Goal: Navigation & Orientation: Find specific page/section

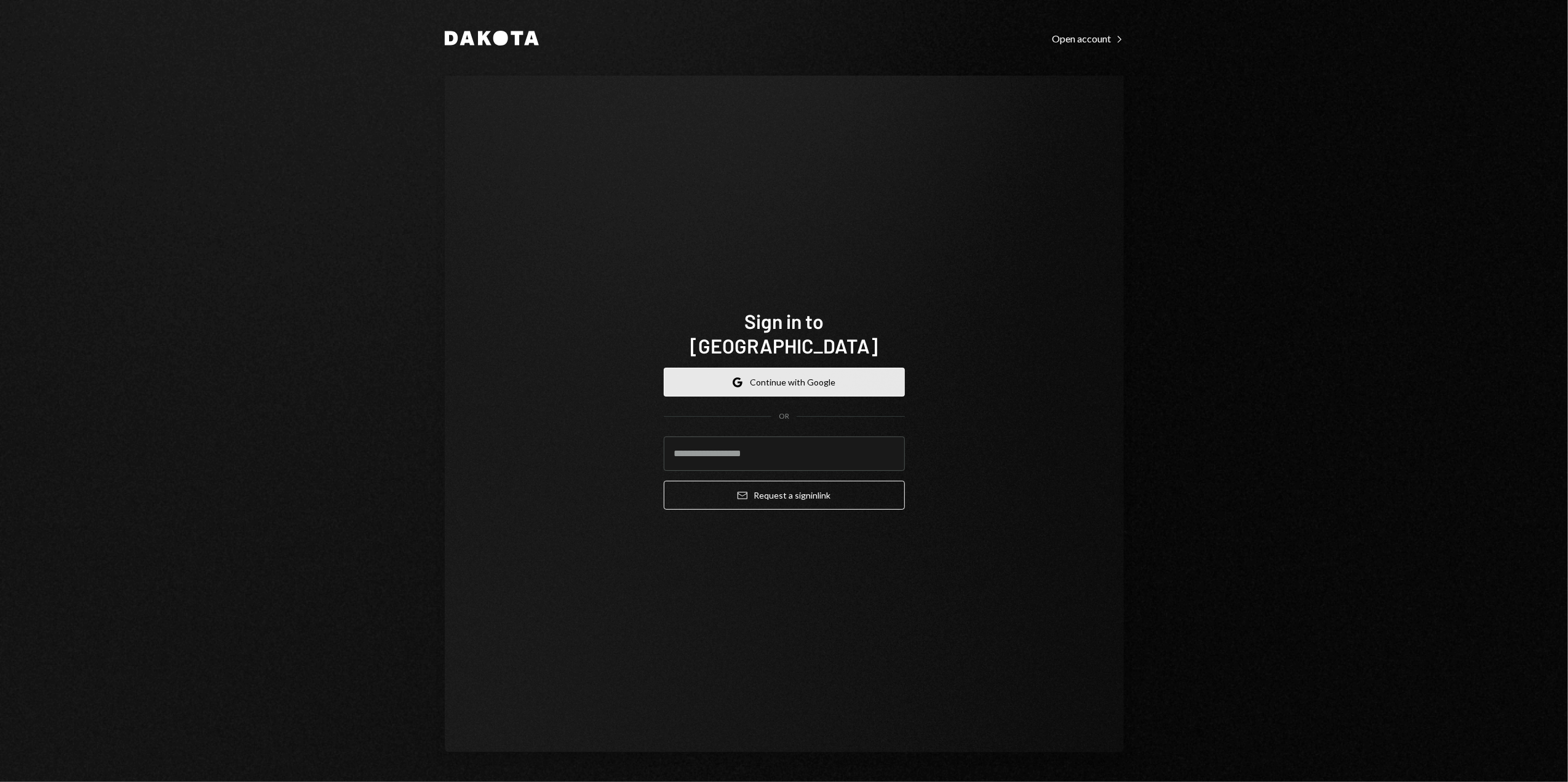
click at [724, 370] on button "Google Continue with Google" at bounding box center [784, 382] width 241 height 29
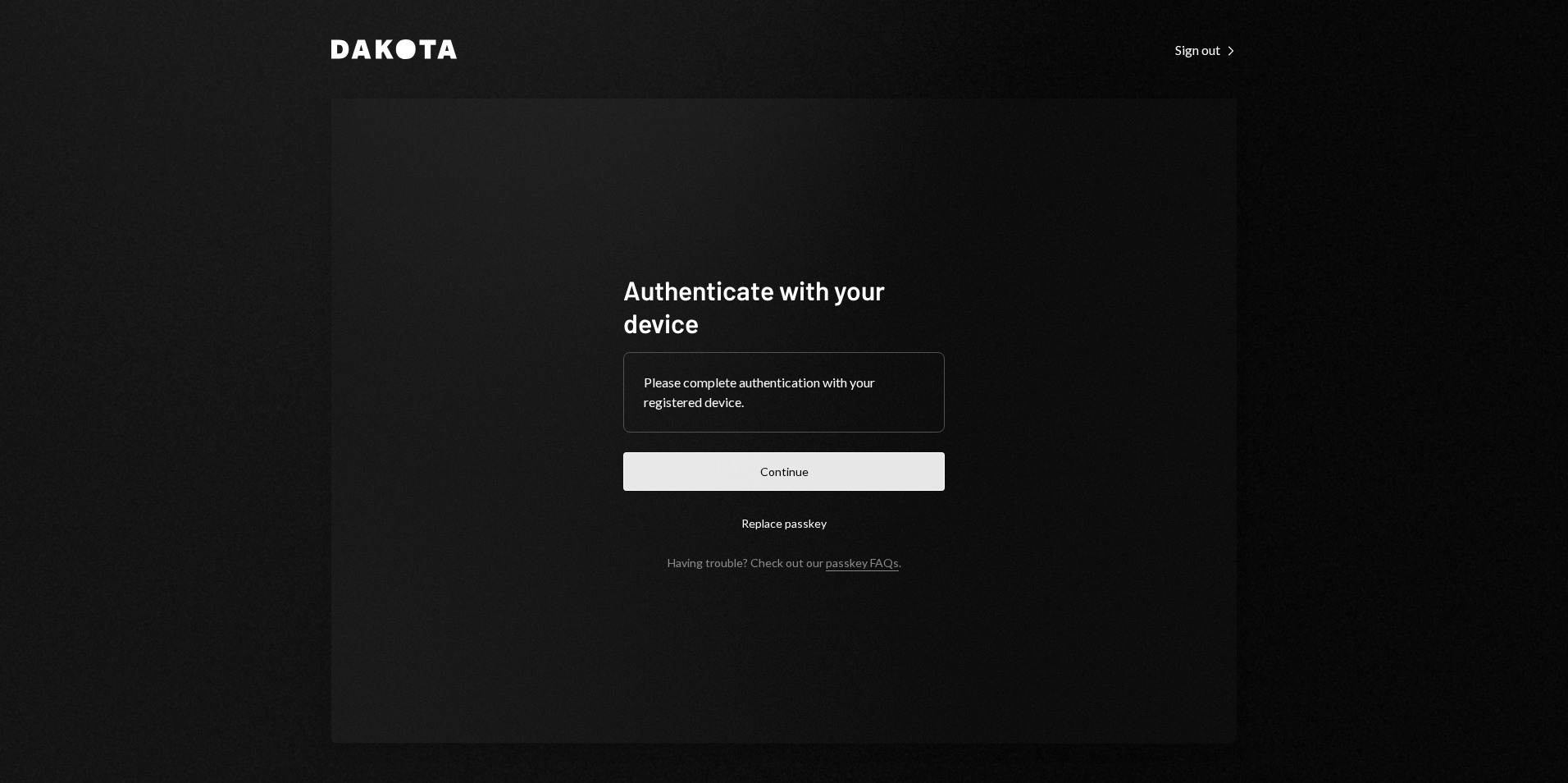
click at [734, 493] on form "Authenticate with your device Please complete authentication with your register…" at bounding box center [784, 422] width 322 height 296
click at [730, 479] on button "Continue" at bounding box center [784, 471] width 322 height 39
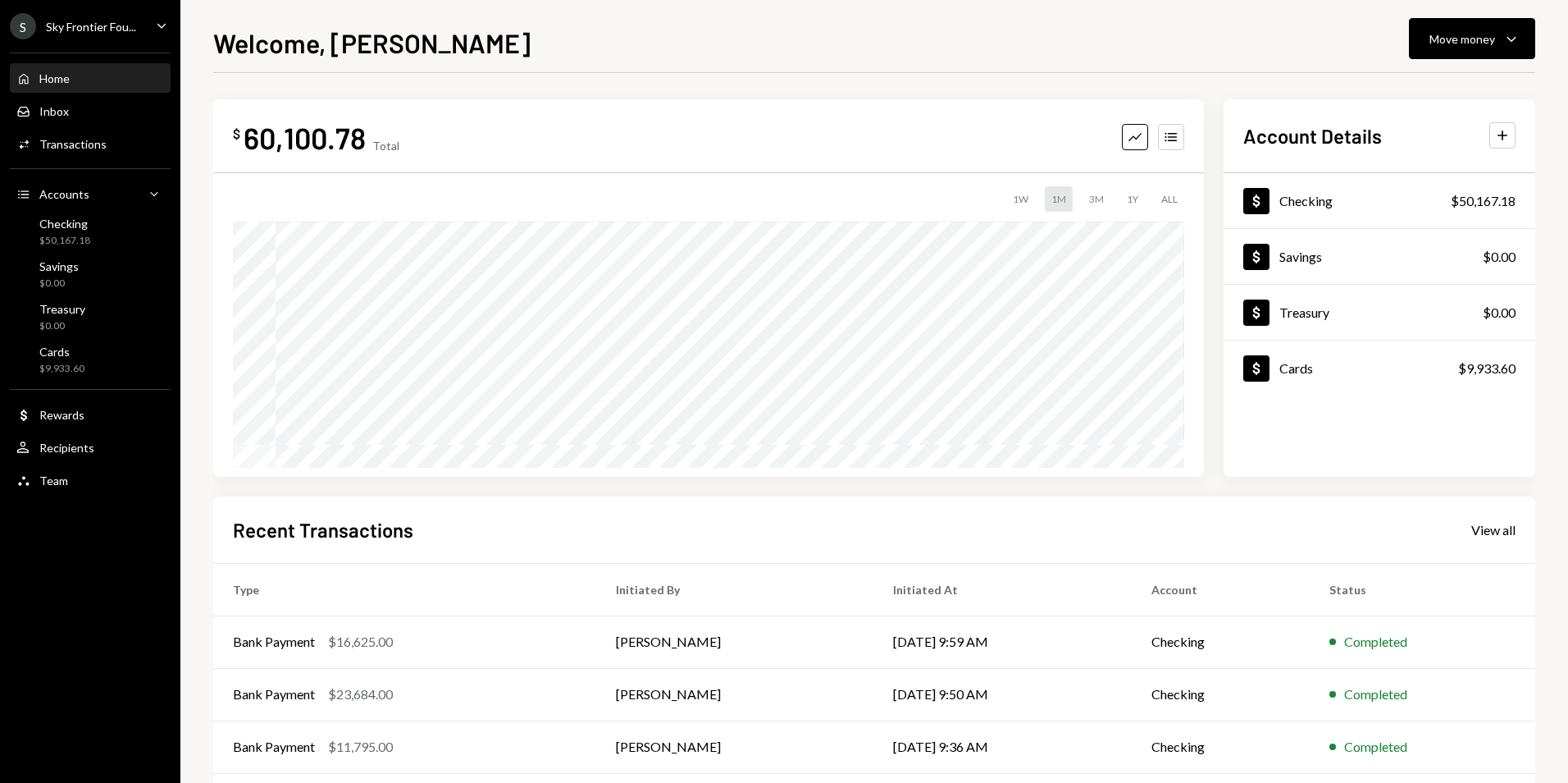
click at [114, 23] on div "Sky Frontier Fou..." at bounding box center [91, 27] width 90 height 14
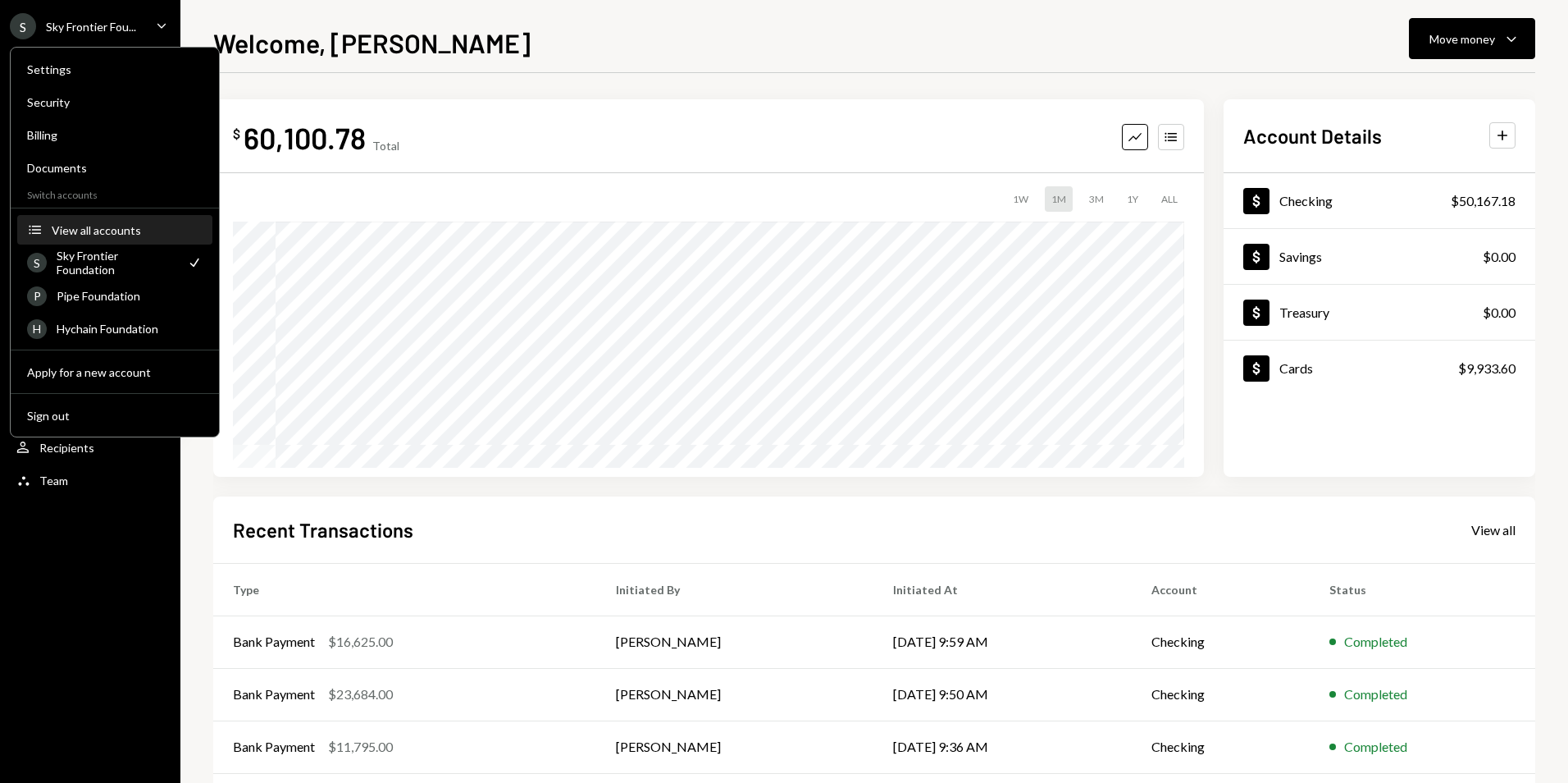
click at [108, 221] on button "Accounts View all accounts" at bounding box center [114, 231] width 195 height 30
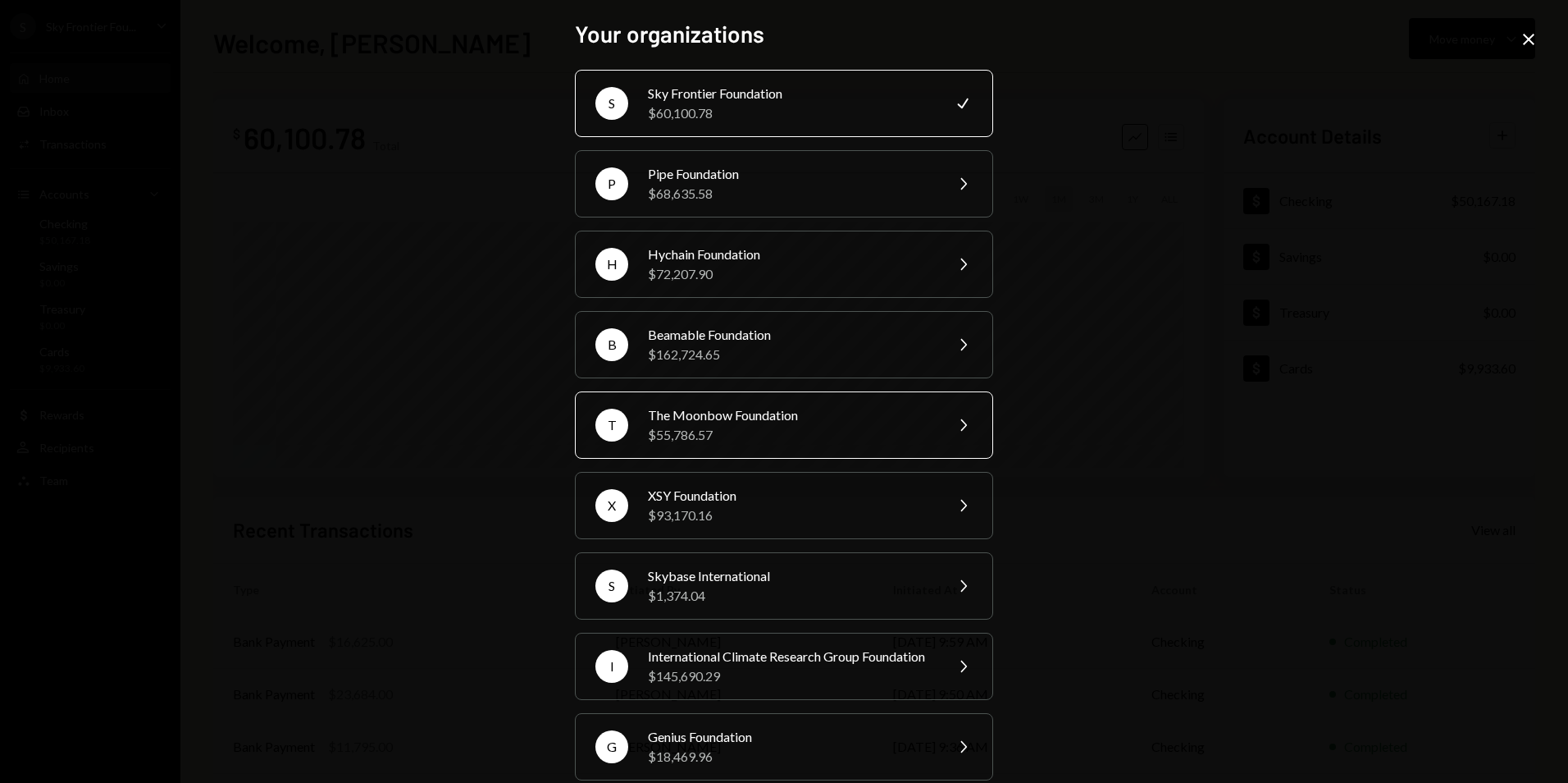
click at [709, 437] on div "$55,786.57" at bounding box center [790, 435] width 285 height 20
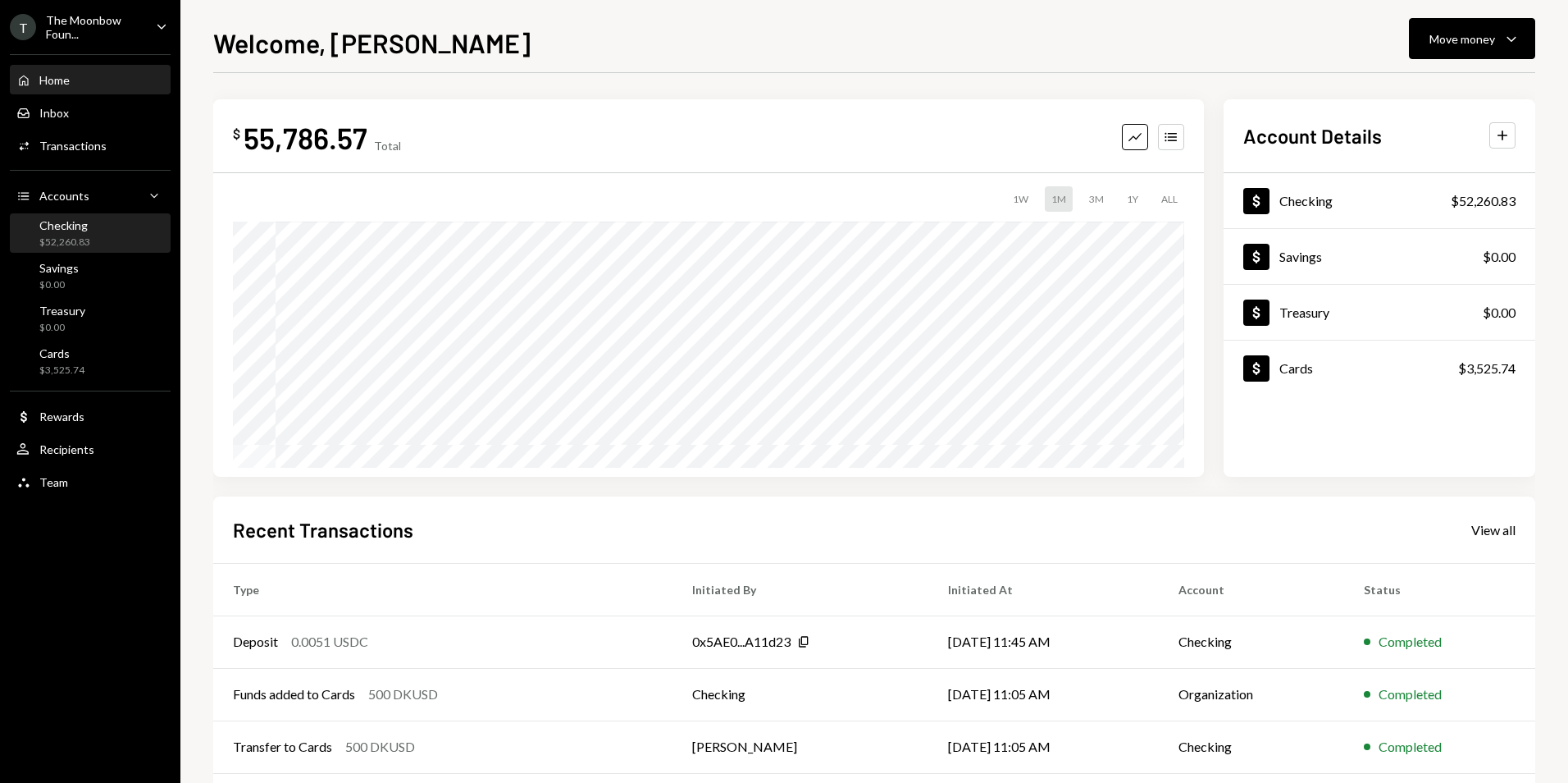
click at [73, 231] on div "Checking" at bounding box center [65, 225] width 51 height 14
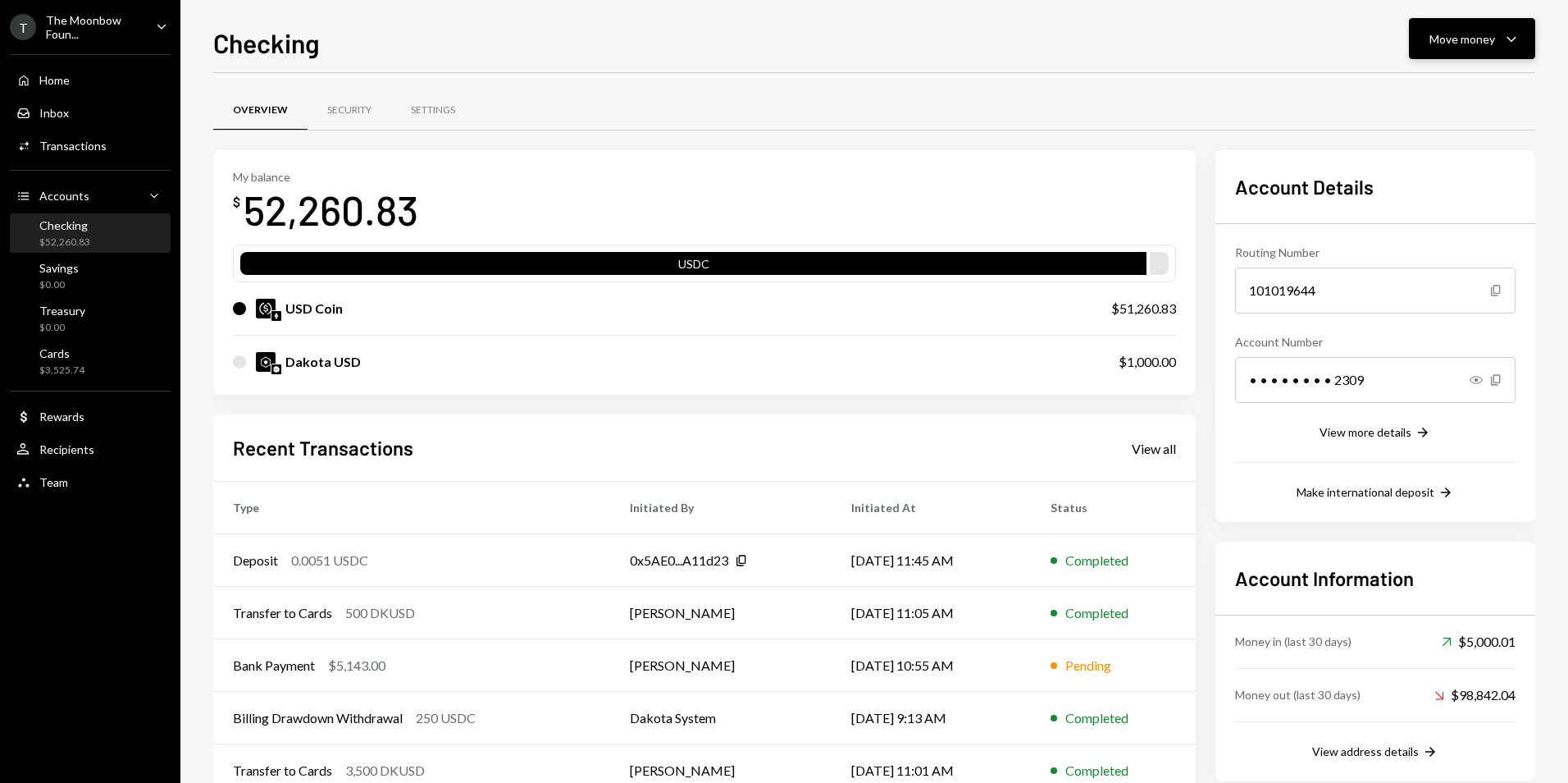
click at [1470, 46] on div "Move money" at bounding box center [1462, 39] width 65 height 17
click at [1213, 131] on div "Overview Security Settings" at bounding box center [874, 120] width 1322 height 61
click at [1473, 381] on icon "Show" at bounding box center [1475, 379] width 13 height 13
click at [1490, 381] on icon "Copy" at bounding box center [1495, 379] width 13 height 13
click at [76, 355] on div "Cards" at bounding box center [62, 353] width 45 height 14
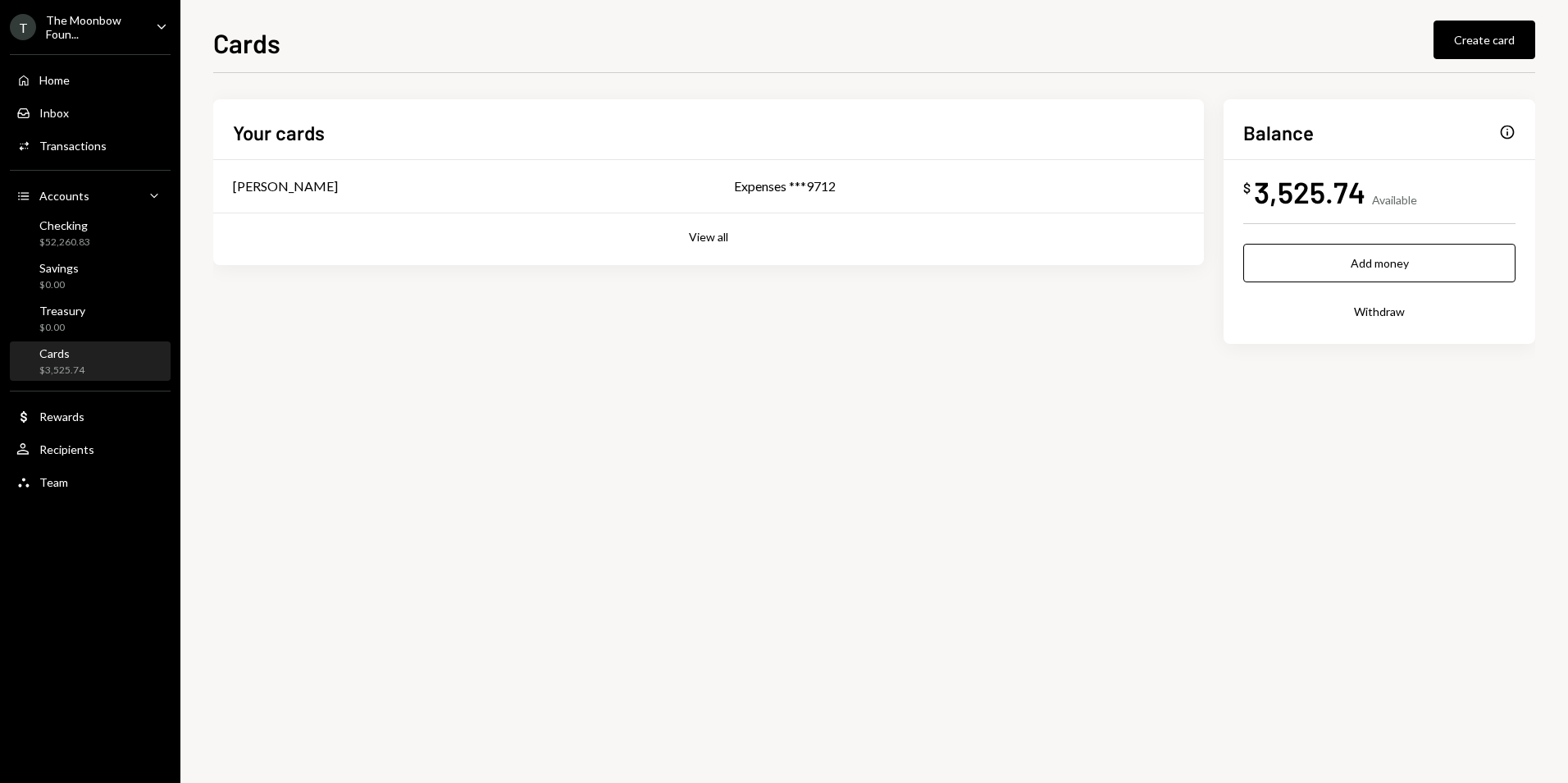
click at [684, 219] on div "Your cards Glenn Kennedy Expenses ***9712 View all" at bounding box center [709, 183] width 991 height 166
click at [714, 178] on td "Expenses ***9712" at bounding box center [959, 186] width 489 height 52
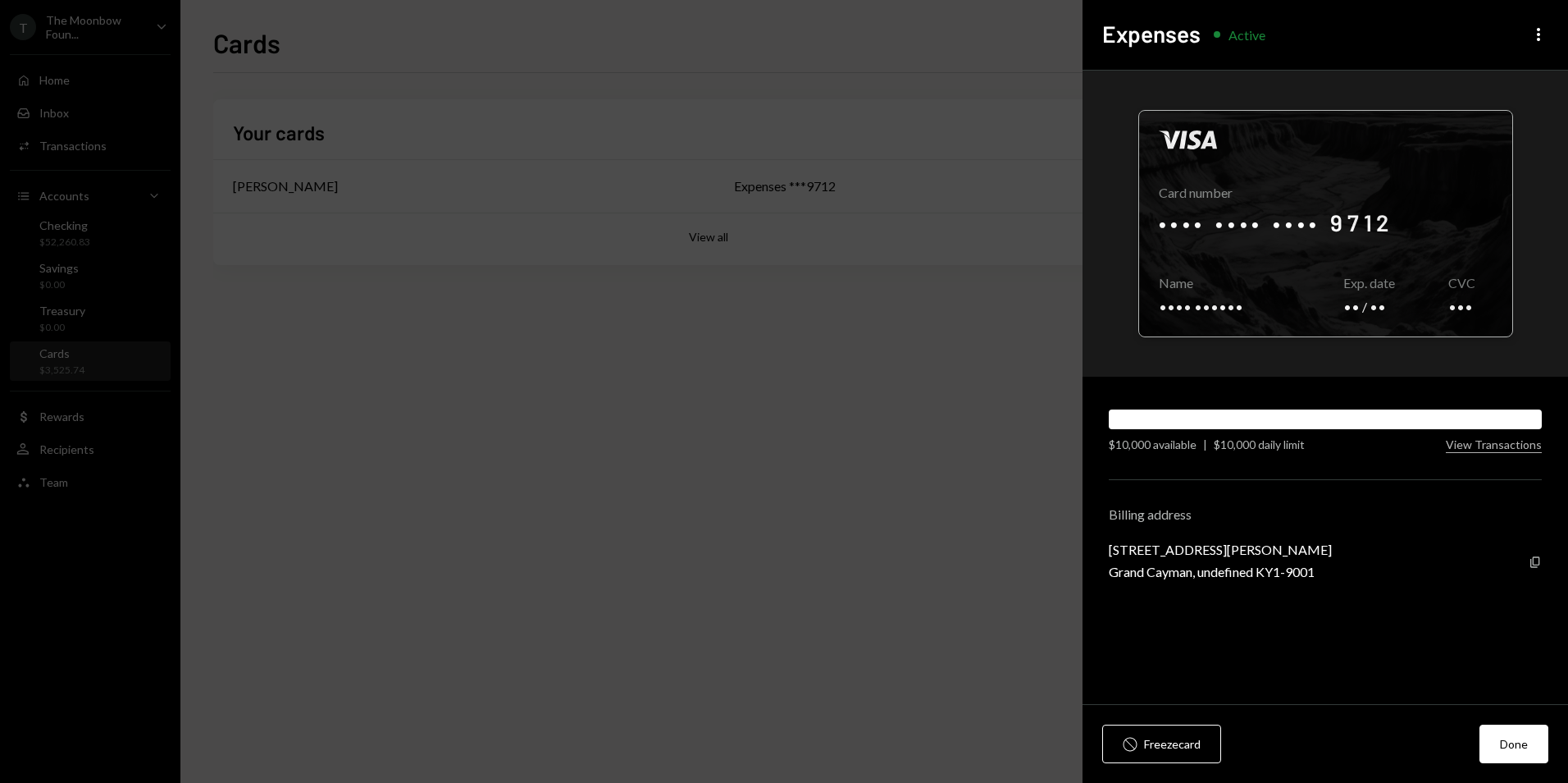
click at [1440, 226] on div at bounding box center [1325, 223] width 373 height 226
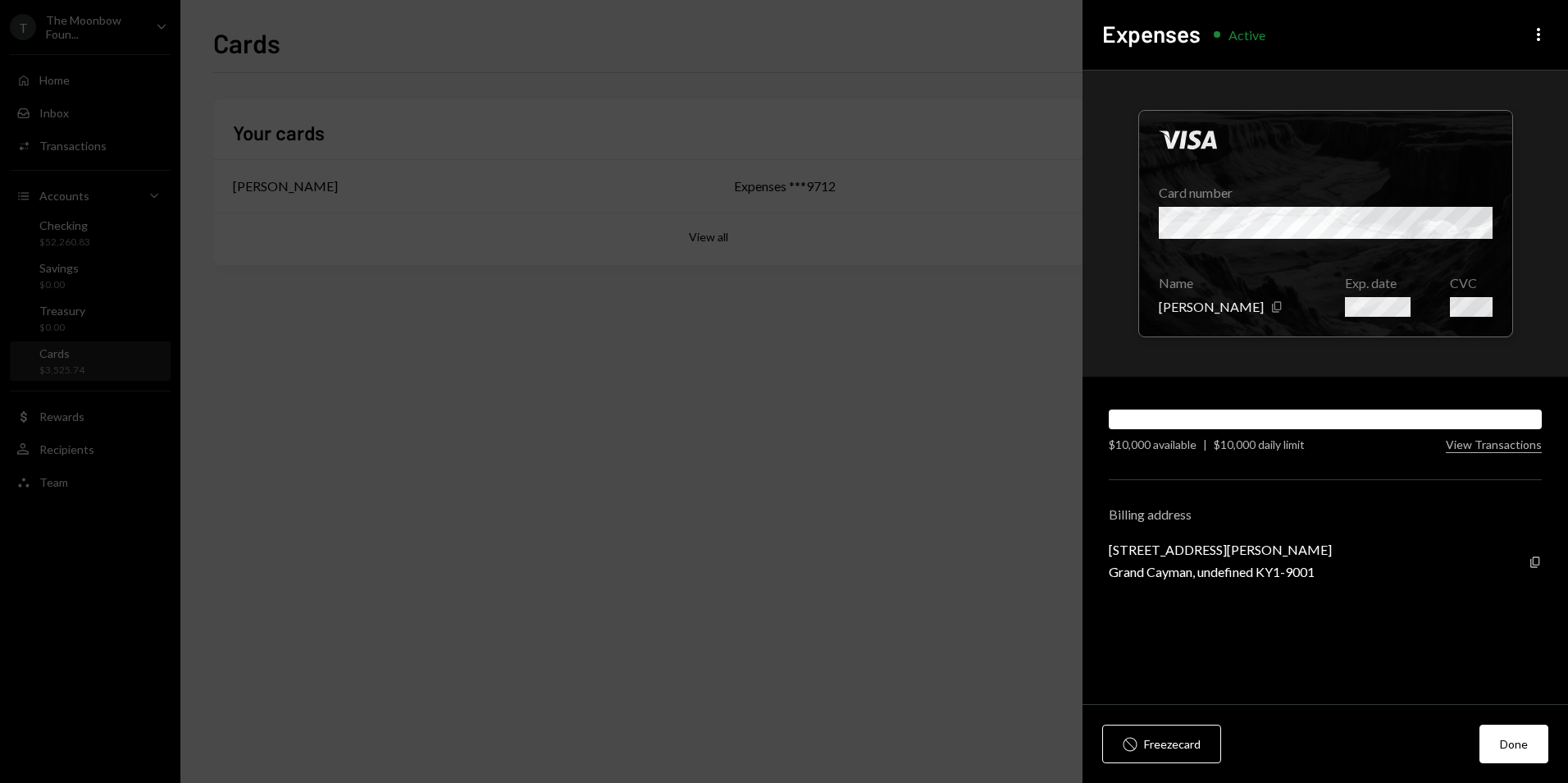
drag, startPoint x: 913, startPoint y: 340, endPoint x: 406, endPoint y: 235, distance: 517.8
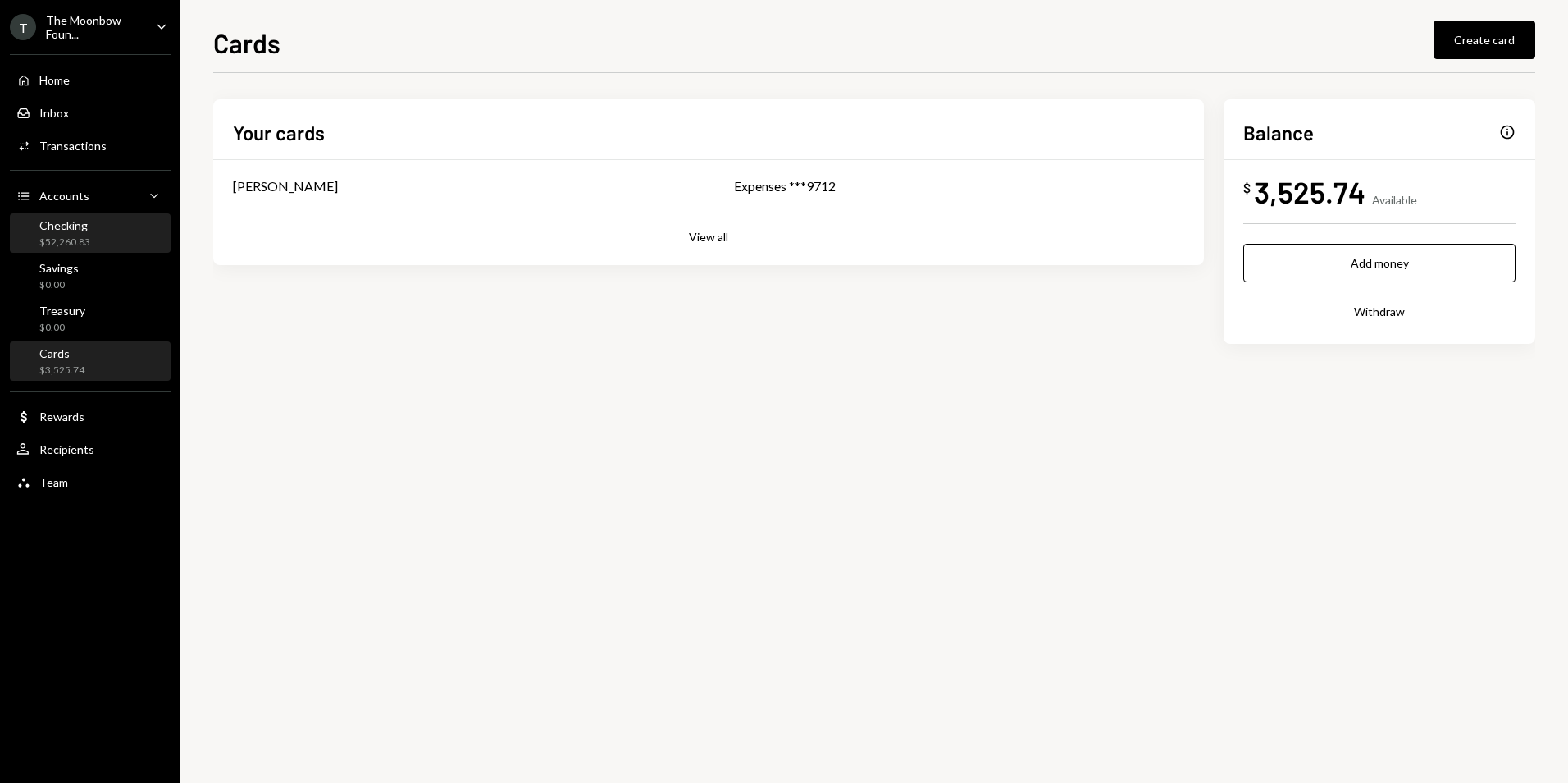
click at [95, 235] on div "Checking $52,260.83" at bounding box center [91, 234] width 148 height 32
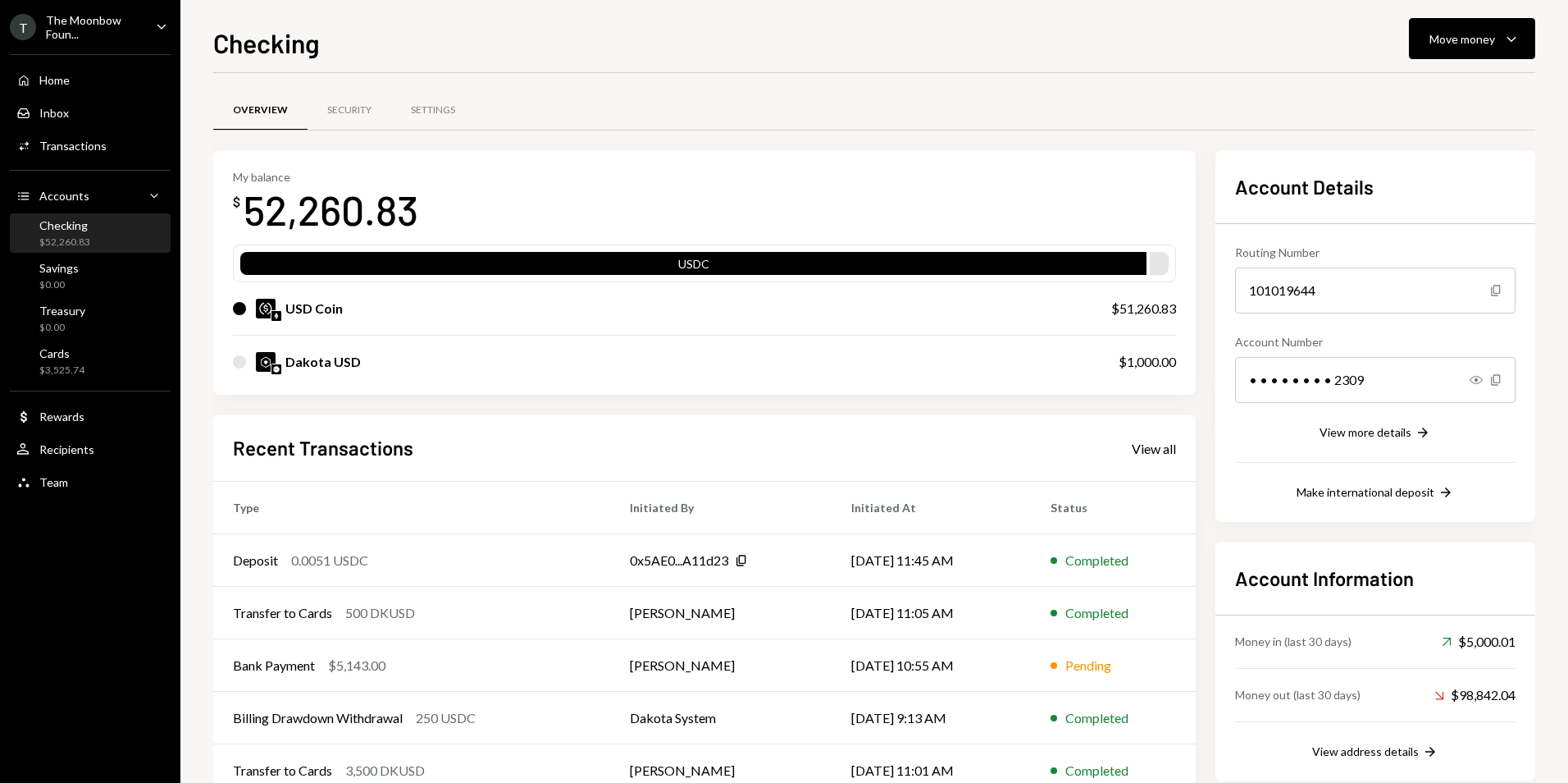
click at [85, 27] on div "The Moonbow Foun..." at bounding box center [95, 27] width 97 height 28
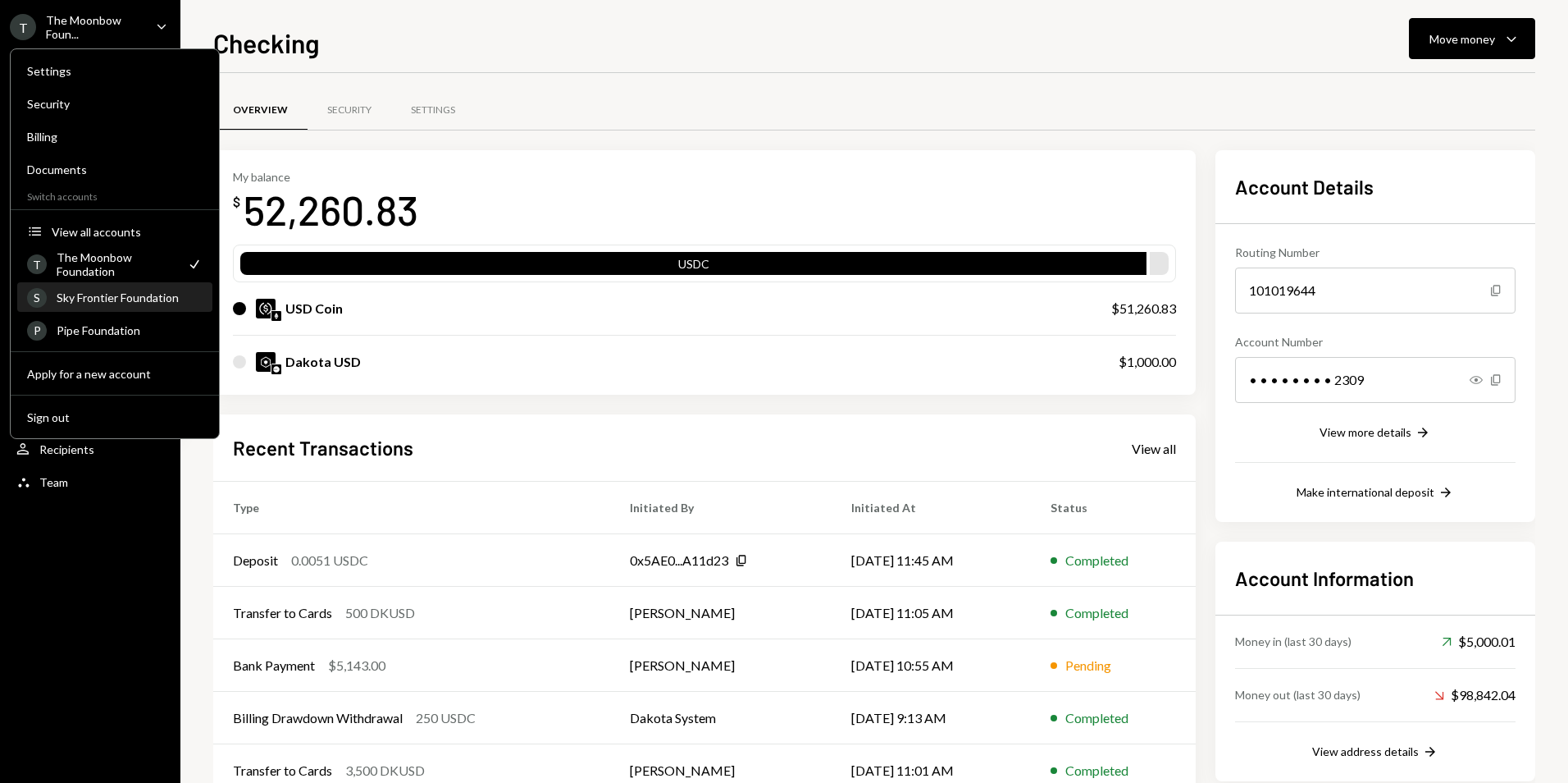
click at [108, 300] on div "Sky Frontier Foundation" at bounding box center [129, 297] width 146 height 14
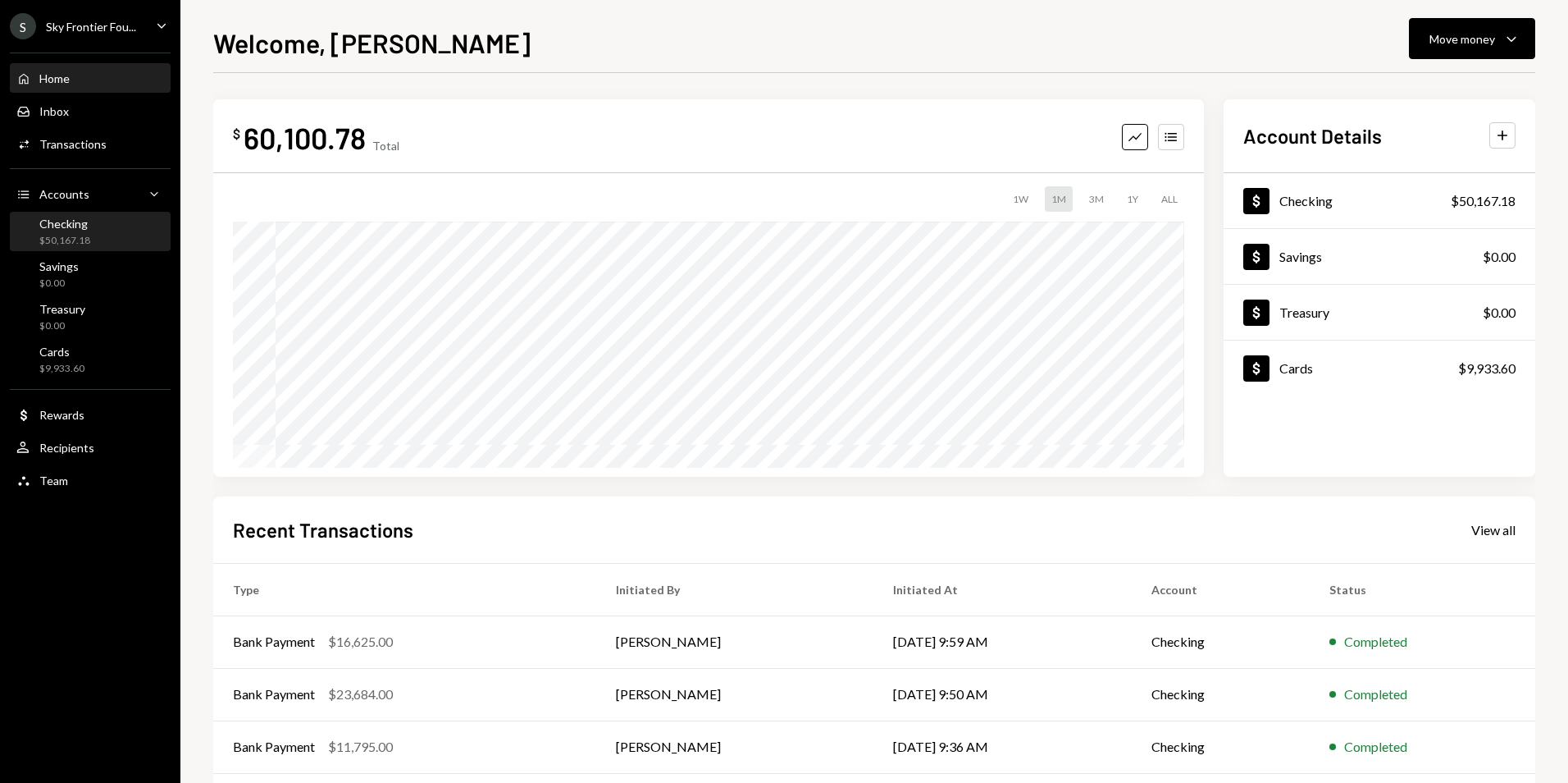
click at [71, 225] on div "Checking" at bounding box center [65, 223] width 51 height 14
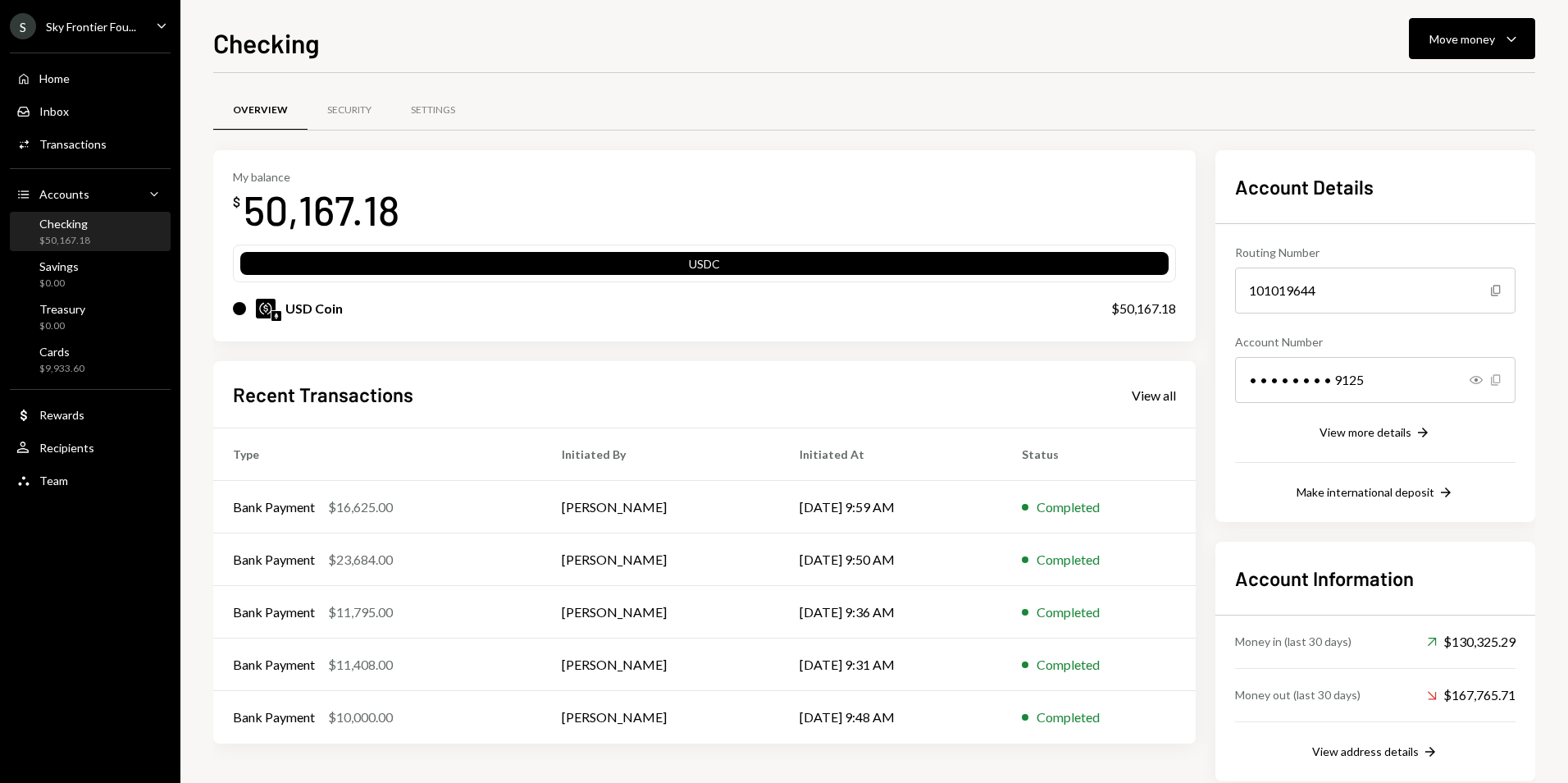
click at [1499, 381] on icon "button" at bounding box center [1495, 379] width 9 height 11
click at [58, 370] on div "$9,933.60" at bounding box center [62, 369] width 45 height 14
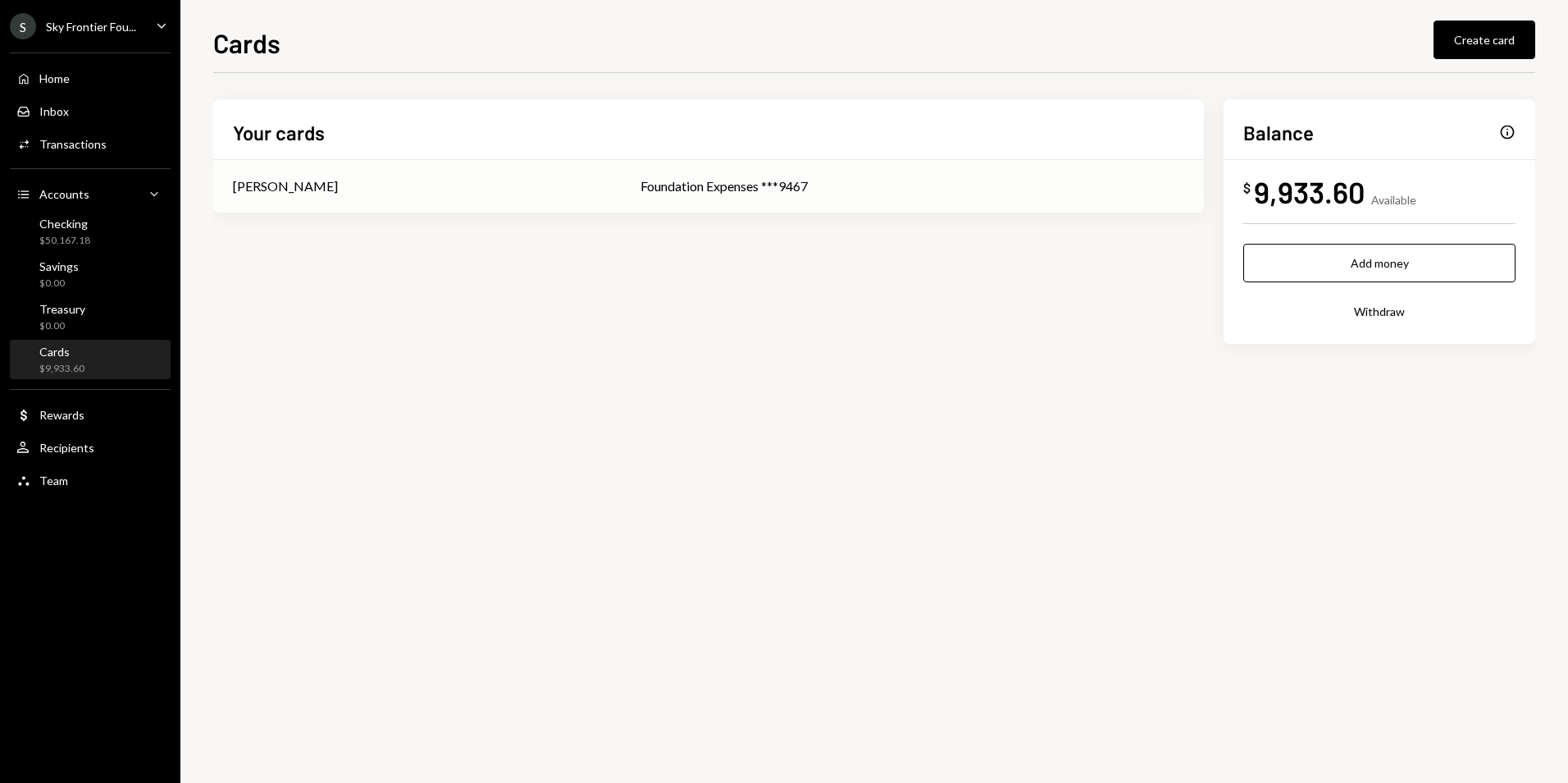
click at [731, 180] on div "Foundation Expenses ***9467" at bounding box center [912, 187] width 544 height 20
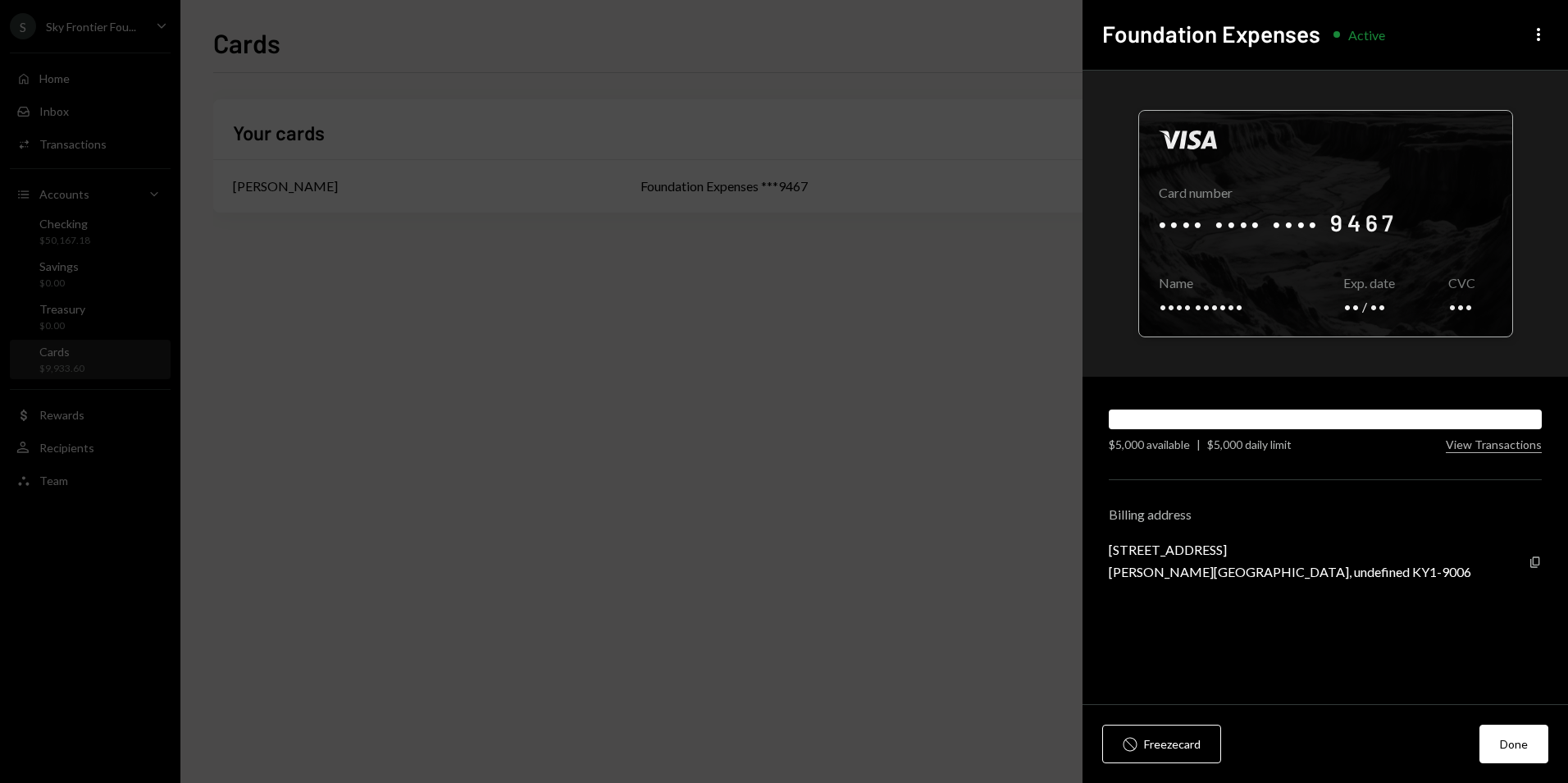
click at [1334, 203] on div at bounding box center [1325, 223] width 373 height 226
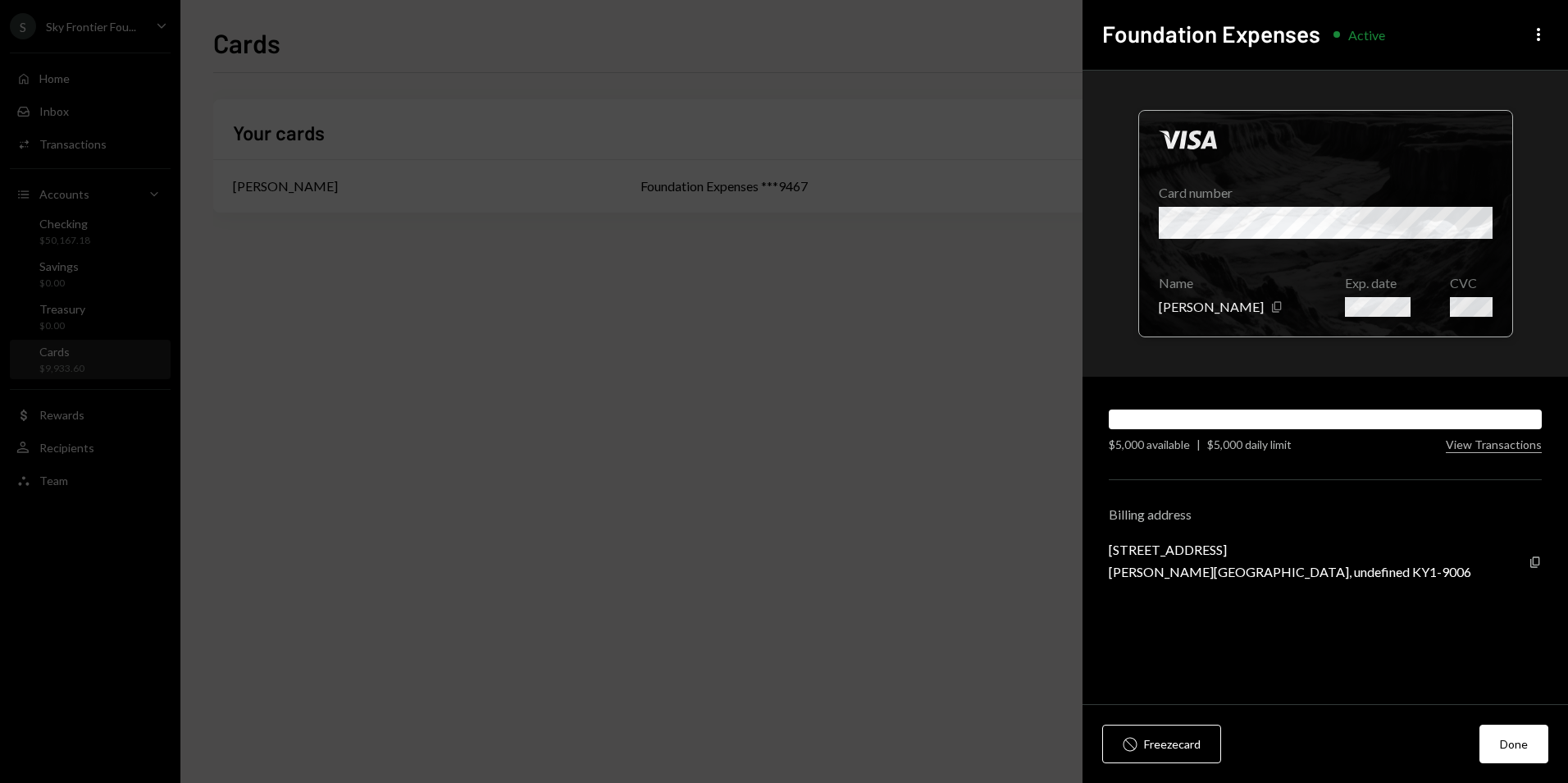
click at [1485, 228] on div at bounding box center [1325, 223] width 373 height 226
click at [1463, 226] on div at bounding box center [1325, 223] width 373 height 226
click at [1476, 226] on div at bounding box center [1325, 223] width 373 height 226
click at [1489, 221] on div at bounding box center [1325, 223] width 373 height 226
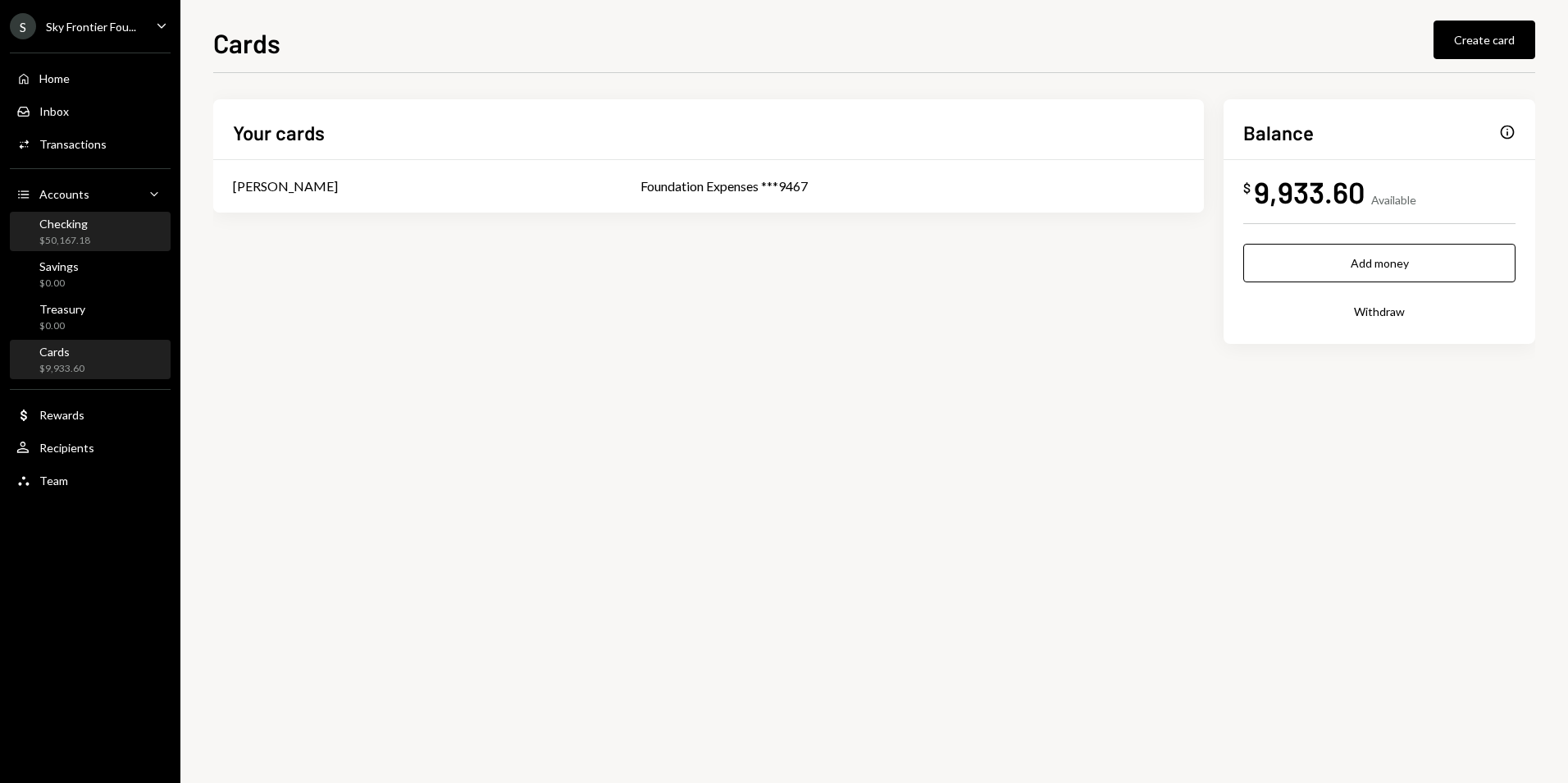
click at [122, 235] on div "Checking $50,167.18" at bounding box center [91, 232] width 148 height 32
